Goal: Task Accomplishment & Management: Use online tool/utility

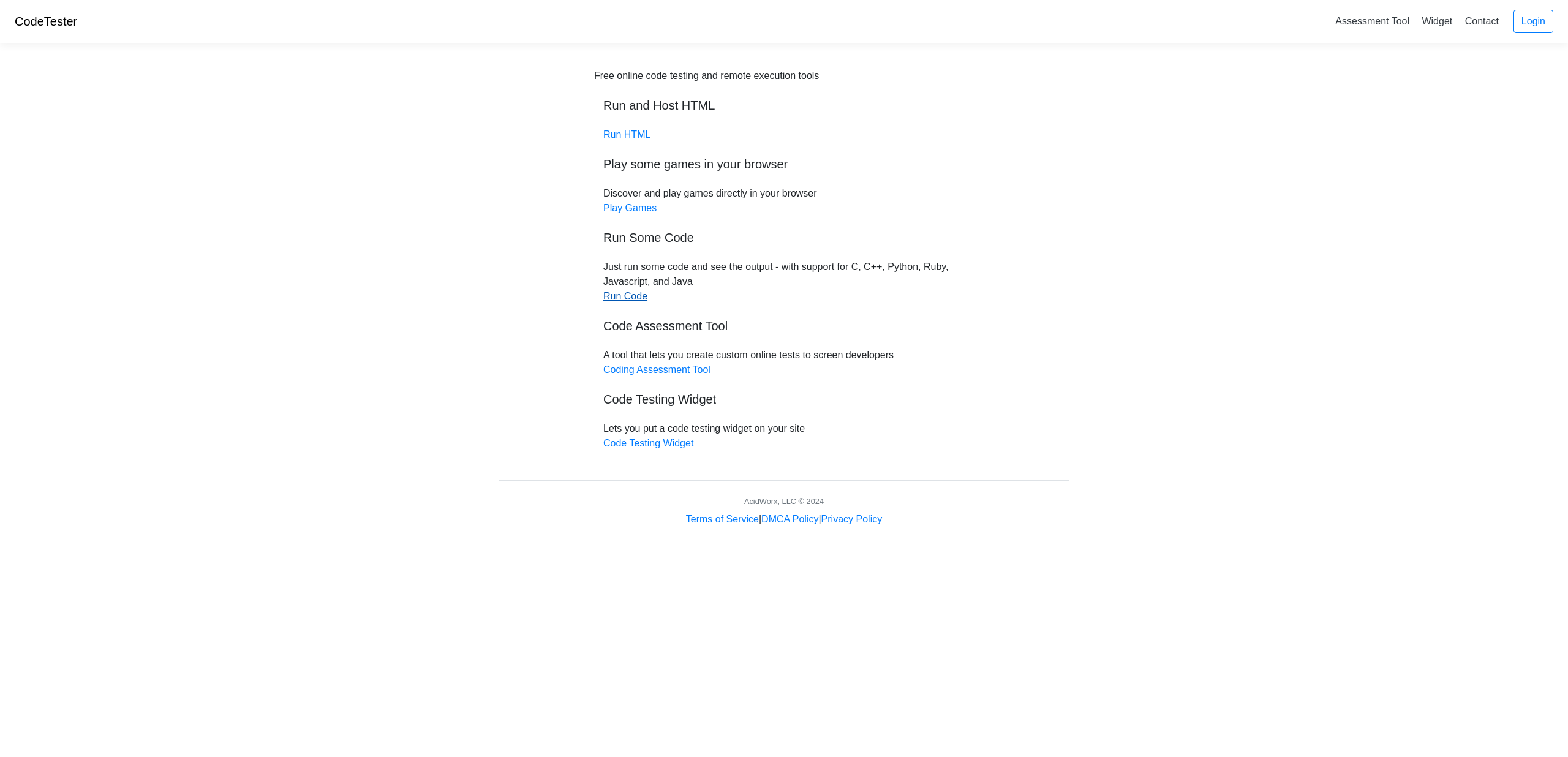
click at [623, 300] on link "Run Code" at bounding box center [625, 295] width 44 height 10
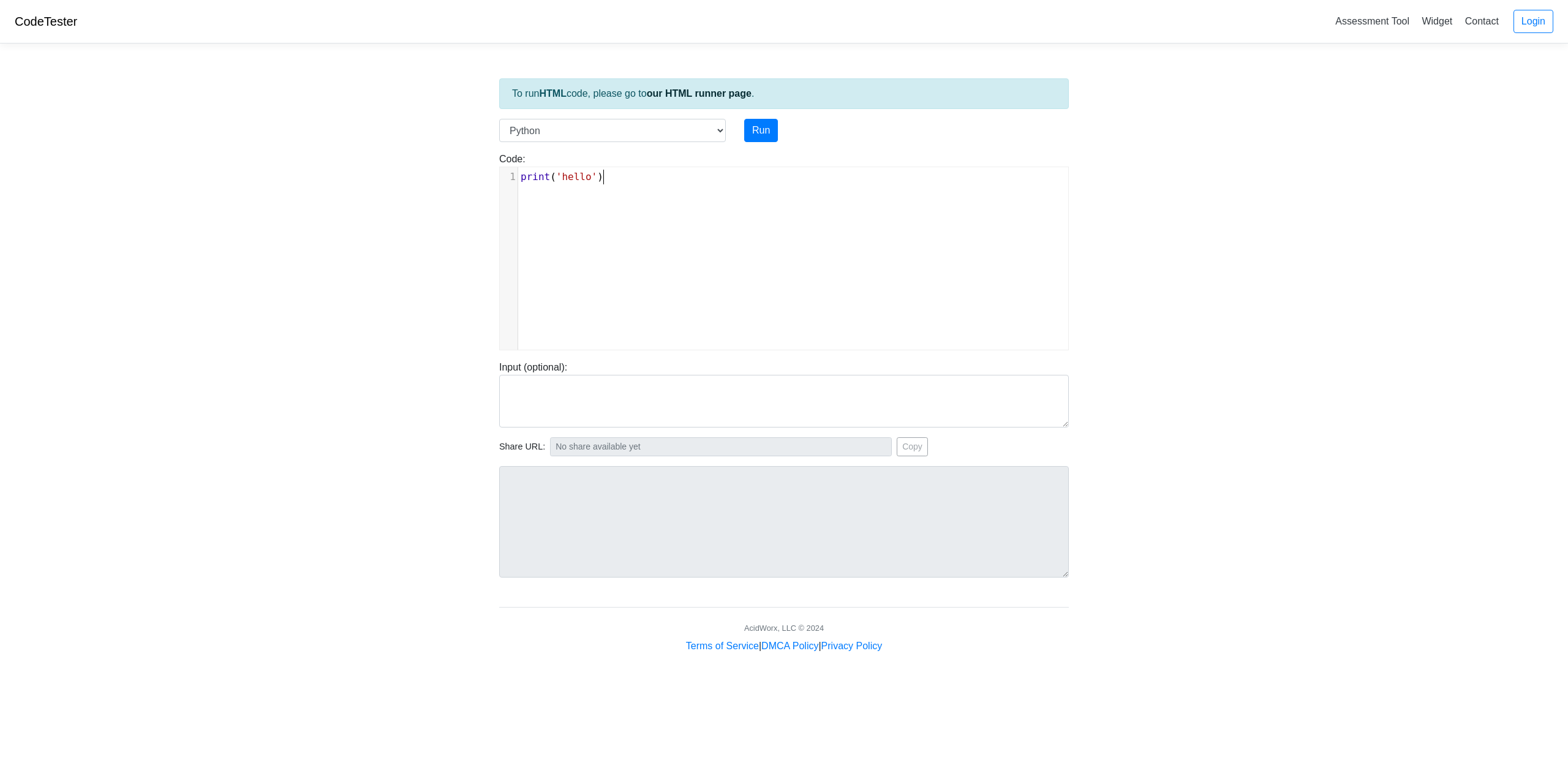
scroll to position [5, 0]
click at [593, 261] on div "xxxxxxxxxx 1 print ( 'hello' )" at bounding box center [794, 268] width 587 height 201
click at [759, 126] on button "Run" at bounding box center [760, 130] width 34 height 24
type input "https://codetester.io/runner?s=5Ozn3jPnW4"
type textarea "Stdout: hello"
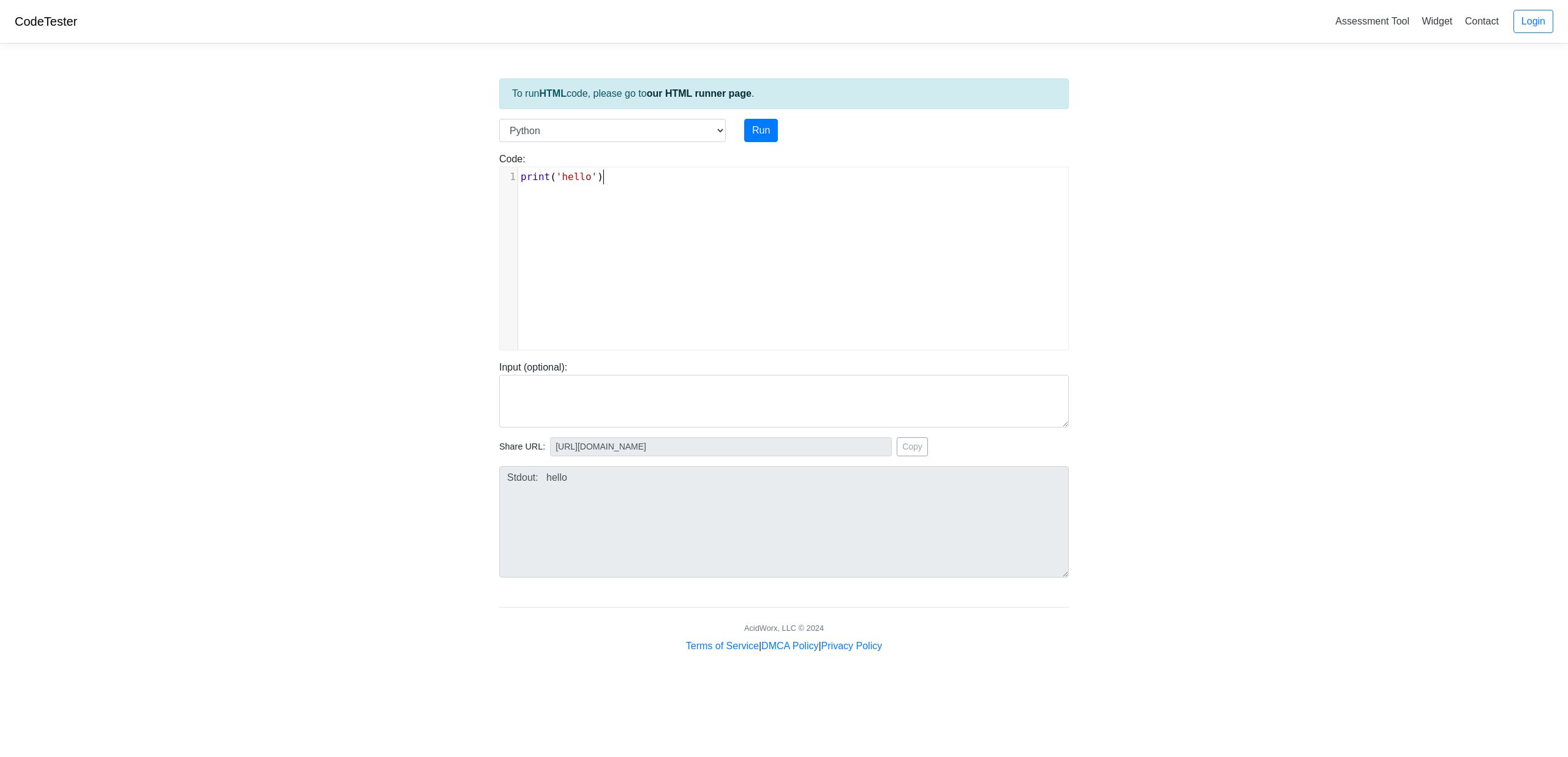
click at [616, 175] on pre "print ( 'hello' )" at bounding box center [793, 177] width 550 height 14
type textarea "print('hello')"
drag, startPoint x: 616, startPoint y: 175, endPoint x: 532, endPoint y: 178, distance: 84.1
click at [436, 175] on body "CodeTester Assessment Tool Widget Contact Login To run HTML code, please go to …" at bounding box center [784, 326] width 1568 height 653
click at [769, 121] on button "Run" at bounding box center [760, 130] width 34 height 24
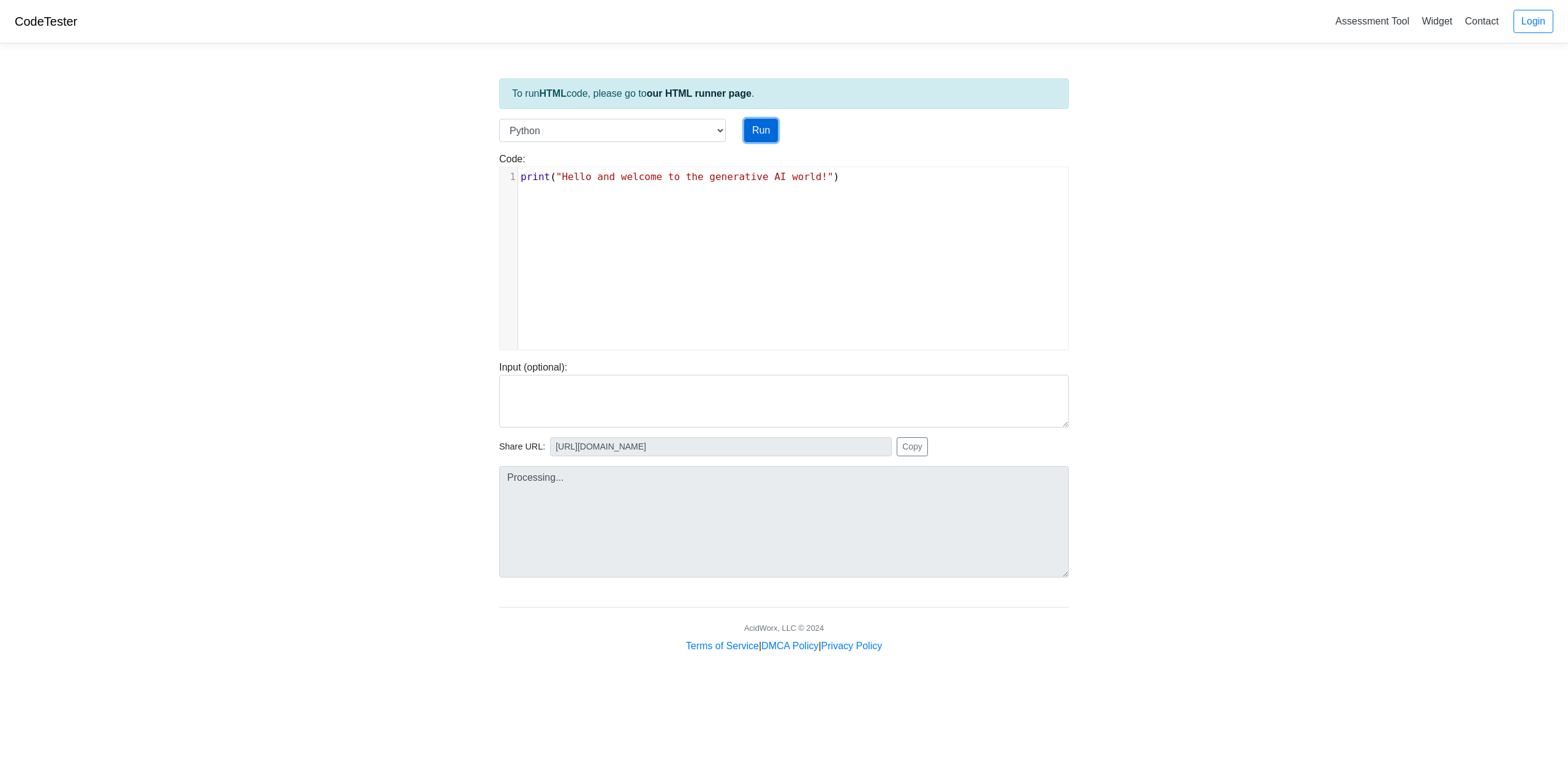
type input "https://codetester.io/runner?s=10zQJx0GWy"
type textarea "Stdout: Hello and welcome to the generative AI world!"
click at [683, 126] on select "C C++ Go Java Javascript Python Ruby" at bounding box center [612, 130] width 226 height 24
select select "c"
click at [499, 119] on select "C C++ Go Java Javascript Python Ruby" at bounding box center [612, 130] width 226 height 24
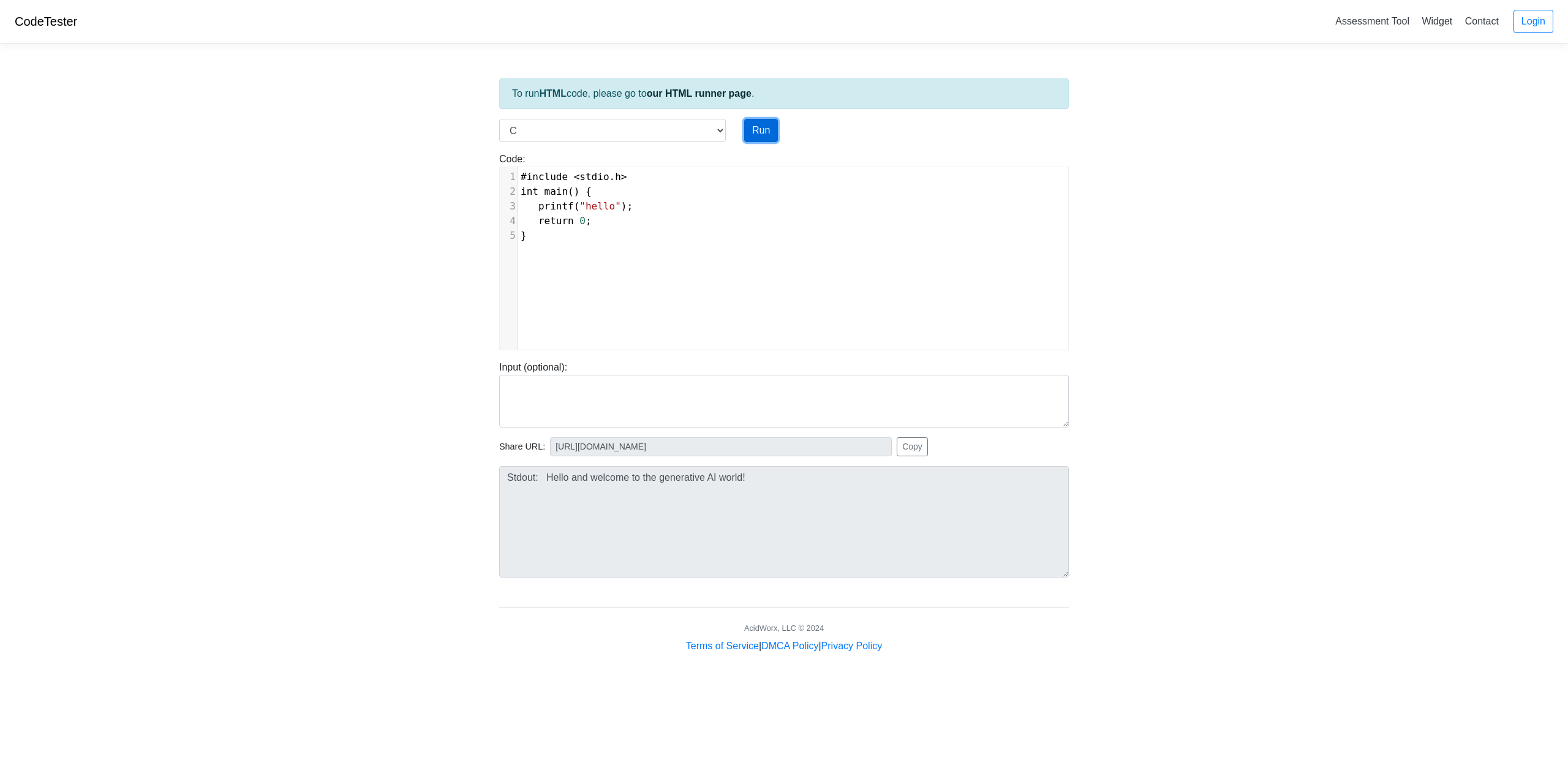
click at [755, 130] on button "Run" at bounding box center [760, 130] width 34 height 24
type input "https://codetester.io/runner?s=NZz8d1m2zn"
type textarea "Stdout: hello"
click at [570, 129] on select "C C++ Go Java Javascript Python Ruby" at bounding box center [612, 130] width 226 height 24
select select "cpp"
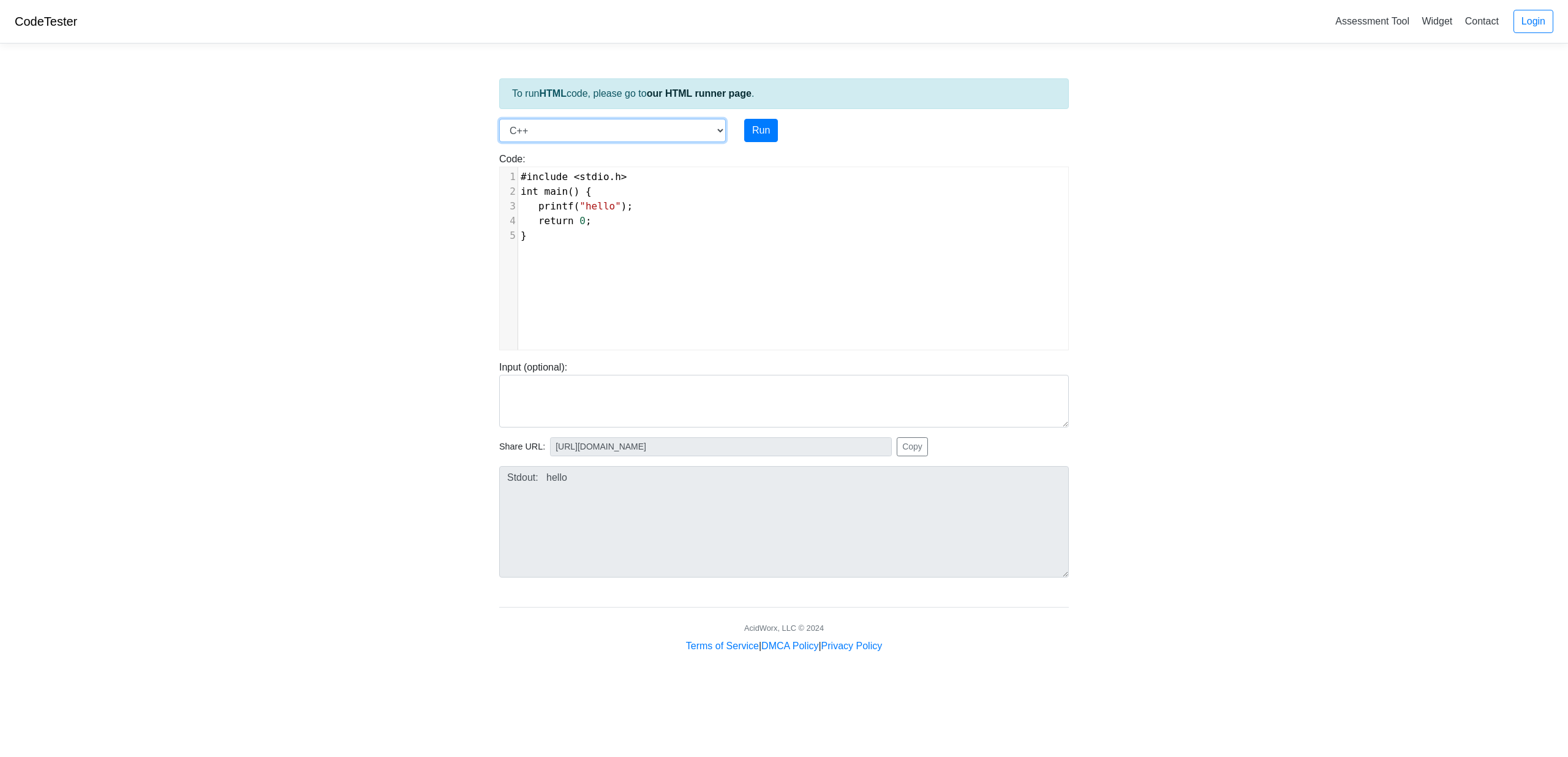
click at [499, 119] on select "C C++ Go Java Javascript Python Ruby" at bounding box center [612, 130] width 226 height 24
click at [751, 131] on button "Run" at bounding box center [760, 130] width 34 height 24
type input "https://codetester.io/runner?s=KxzKymY1l1"
type textarea "Stdout: hello"
